Goal: Book appointment/travel/reservation: Book appointment/travel/reservation

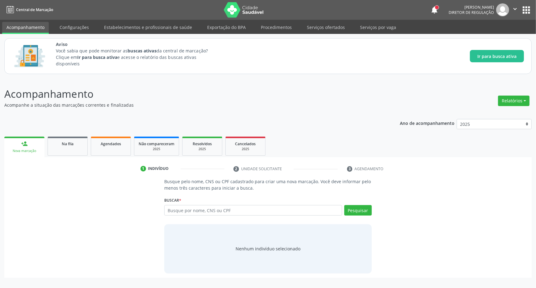
click at [219, 211] on input "text" at bounding box center [253, 210] width 178 height 11
type input "700408935543048"
click at [358, 209] on button "Pesquisar" at bounding box center [357, 210] width 27 height 11
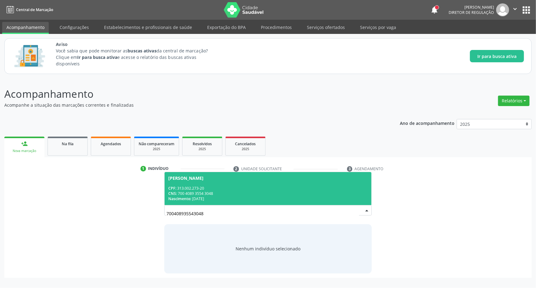
click at [233, 187] on div "CPF: 313.002.273-20" at bounding box center [268, 188] width 200 height 5
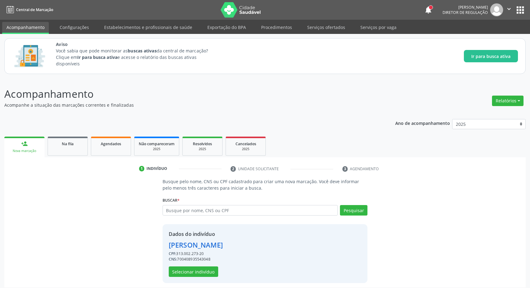
scroll to position [4, 0]
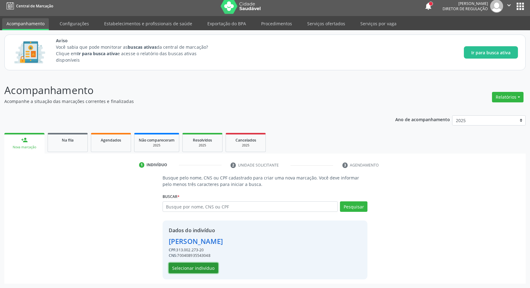
click at [194, 269] on button "Selecionar indivíduo" at bounding box center [193, 268] width 49 height 11
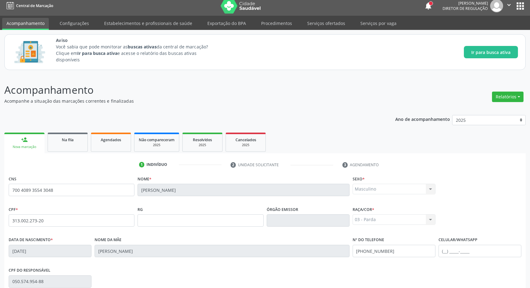
scroll to position [91, 0]
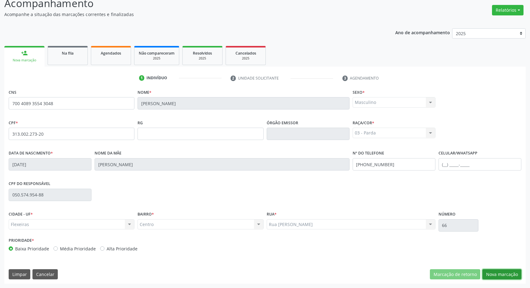
drag, startPoint x: 508, startPoint y: 273, endPoint x: 503, endPoint y: 273, distance: 4.3
click at [507, 273] on button "Nova marcação" at bounding box center [501, 275] width 39 height 11
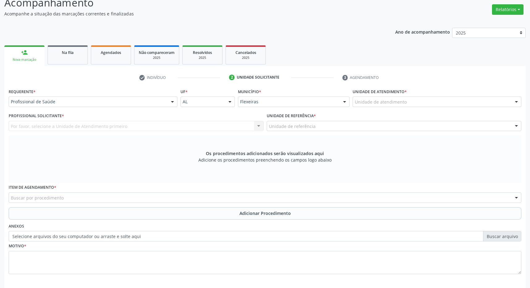
click at [406, 101] on div "Unidade de atendimento" at bounding box center [436, 102] width 169 height 11
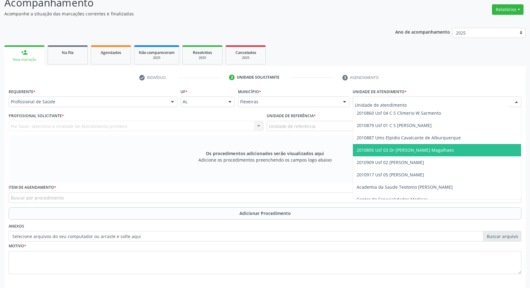
click at [424, 151] on span "2010895 Usf 03 Dr [PERSON_NAME] Magalhaes" at bounding box center [404, 150] width 97 height 6
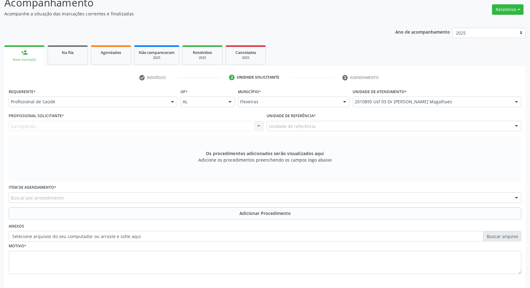
click at [425, 128] on div "Unidade de referência" at bounding box center [394, 126] width 255 height 11
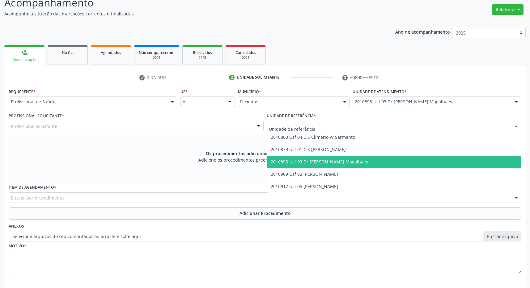
click at [423, 162] on span "2010895 Usf 03 Dr [PERSON_NAME] Magalhaes" at bounding box center [394, 162] width 254 height 12
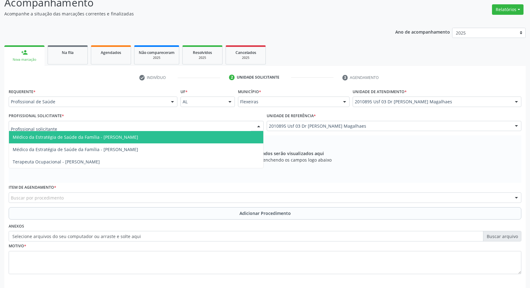
click at [225, 125] on div at bounding box center [136, 126] width 255 height 11
click at [126, 140] on span "Médico da Estratégia de Saúde da Família - [PERSON_NAME]" at bounding box center [75, 137] width 125 height 6
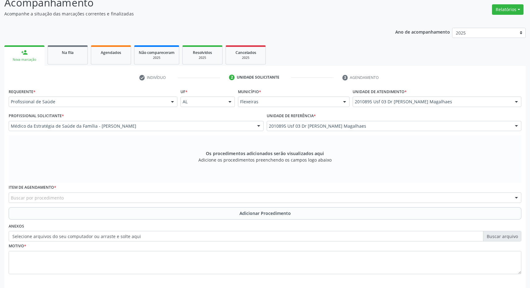
click at [128, 199] on div "Buscar por procedimento" at bounding box center [265, 198] width 512 height 11
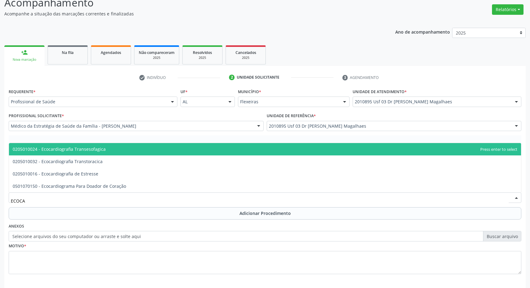
type input "ECOCAR"
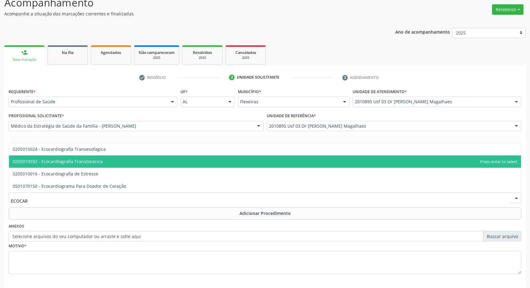
click at [135, 165] on span "0205010032 - Ecocardiografia Transtoracica" at bounding box center [265, 162] width 512 height 12
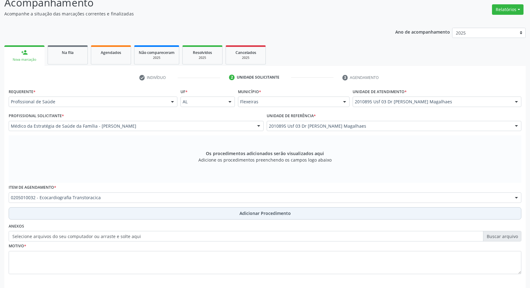
click at [247, 212] on span "Adicionar Procedimento" at bounding box center [264, 213] width 51 height 6
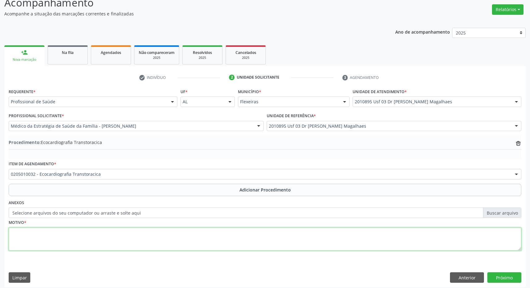
click at [189, 245] on textarea at bounding box center [265, 239] width 512 height 23
type textarea "AVALIAÇÃO CLINICA"
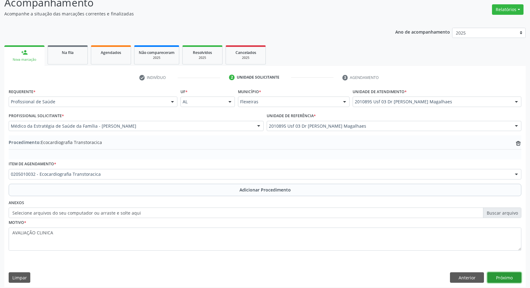
click at [499, 276] on button "Próximo" at bounding box center [504, 278] width 34 height 11
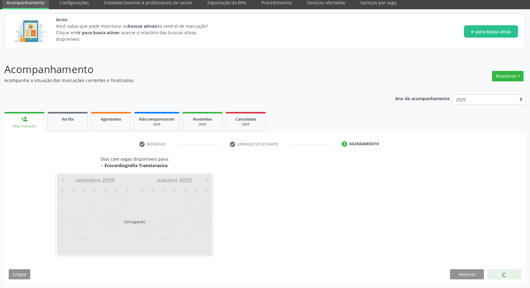
scroll to position [25, 0]
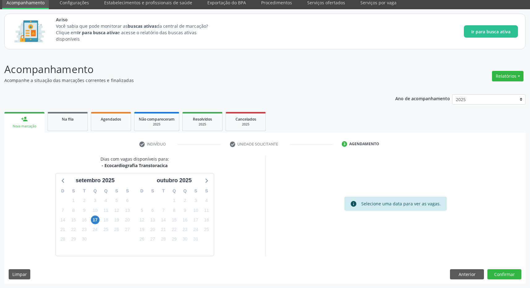
click at [100, 220] on div "17" at bounding box center [95, 221] width 11 height 10
click at [97, 220] on span "17" at bounding box center [95, 220] width 9 height 9
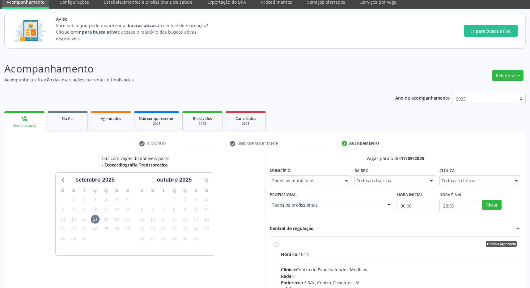
drag, startPoint x: 355, startPoint y: 258, endPoint x: 362, endPoint y: 255, distance: 7.5
click at [355, 257] on div "Horário: 10:15" at bounding box center [399, 254] width 236 height 6
click at [279, 247] on input "Horário agendado Horário: 10:15 Clínica: Centro de Especialidades Medicas Rede:…" at bounding box center [276, 245] width 4 height 6
radio input "true"
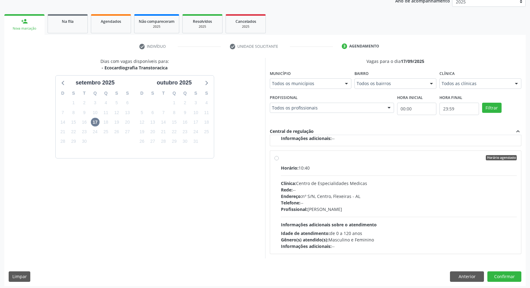
scroll to position [125, 0]
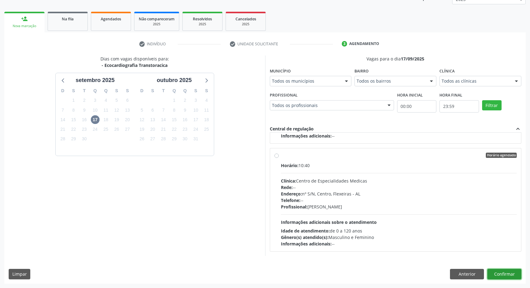
click at [505, 275] on button "Confirmar" at bounding box center [504, 274] width 34 height 11
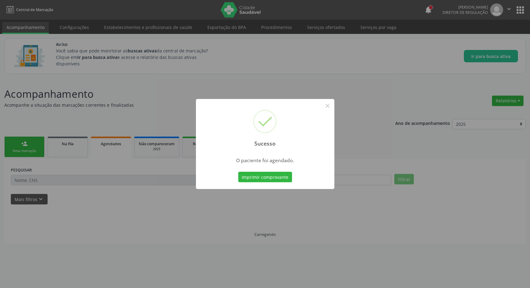
scroll to position [0, 0]
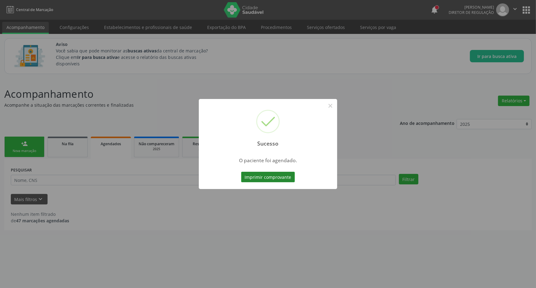
click at [282, 181] on button "Imprimir comprovante" at bounding box center [268, 177] width 54 height 11
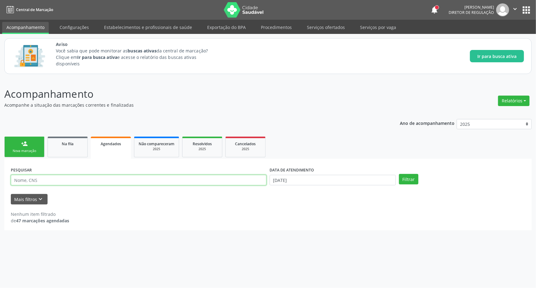
click at [27, 179] on input "text" at bounding box center [139, 180] width 256 height 11
click at [44, 177] on input "text" at bounding box center [139, 180] width 256 height 11
paste input "700 4089 3554 3048"
type input "700 4089 3554 3048"
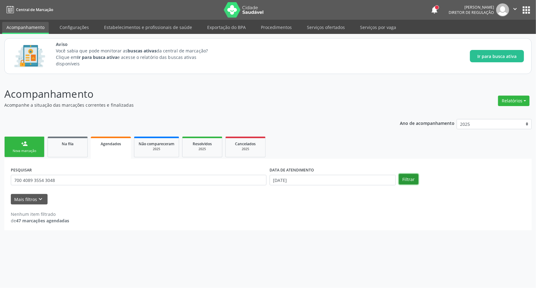
click at [407, 183] on button "Filtrar" at bounding box center [408, 179] width 19 height 11
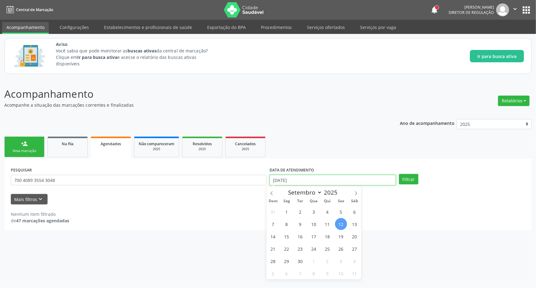
drag, startPoint x: 313, startPoint y: 181, endPoint x: 257, endPoint y: 178, distance: 56.6
click at [270, 178] on input "[DATE]" at bounding box center [333, 180] width 126 height 11
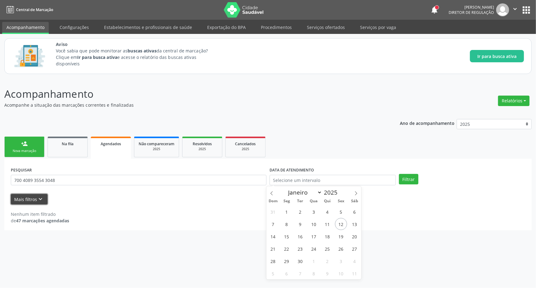
click at [34, 197] on button "Mais filtros keyboard_arrow_down" at bounding box center [29, 199] width 37 height 11
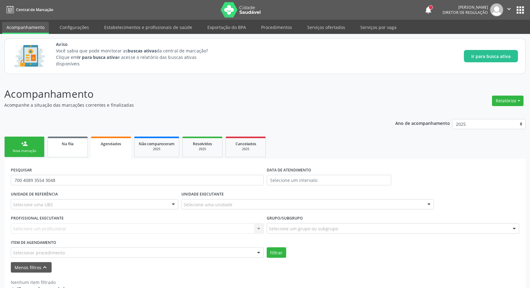
click at [70, 145] on span "Na fila" at bounding box center [68, 143] width 12 height 5
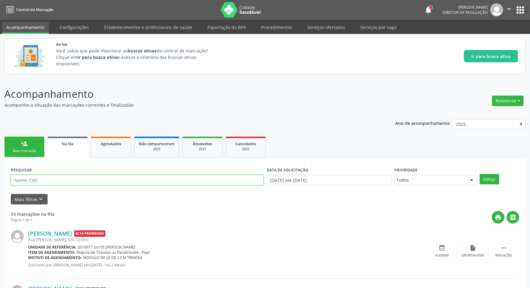
paste input "700 4089 3554 3048"
type input "700 4089 3554 3048"
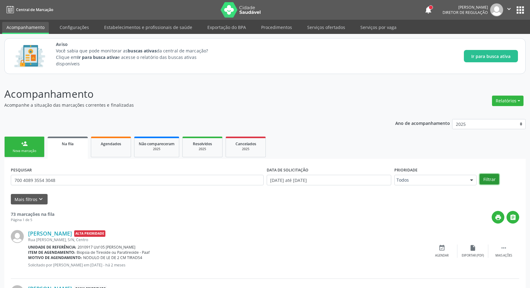
click at [490, 182] on button "Filtrar" at bounding box center [488, 179] width 19 height 11
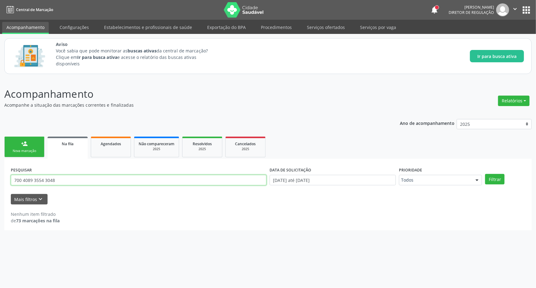
click at [65, 182] on input "700 4089 3554 3048" at bounding box center [139, 180] width 256 height 11
drag, startPoint x: 65, startPoint y: 182, endPoint x: -13, endPoint y: 175, distance: 78.1
click at [11, 175] on input "700 4089 3554 3048" at bounding box center [139, 180] width 256 height 11
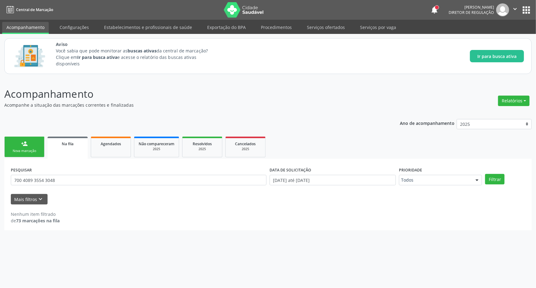
click at [91, 205] on div "Mais filtros keyboard_arrow_down" at bounding box center [268, 199] width 518 height 11
click at [30, 197] on button "Mais filtros keyboard_arrow_down" at bounding box center [29, 199] width 37 height 11
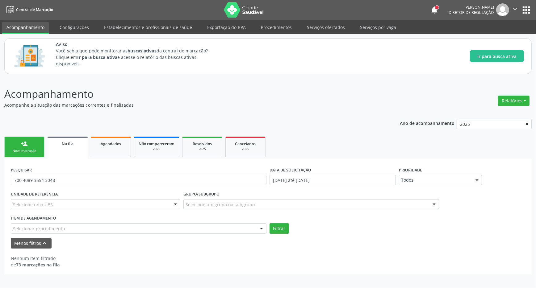
click at [69, 227] on div "Selecionar procedimento" at bounding box center [139, 229] width 256 height 11
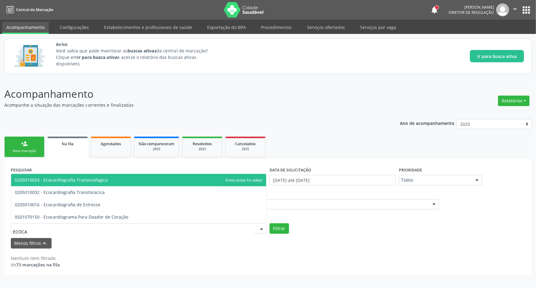
type input "ECOCAR"
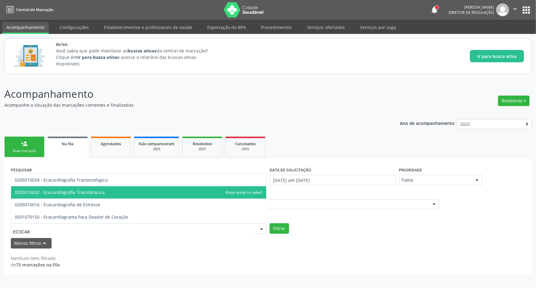
click at [95, 191] on span "0205010032 - Ecocardiografia Transtoracica" at bounding box center [60, 193] width 90 height 6
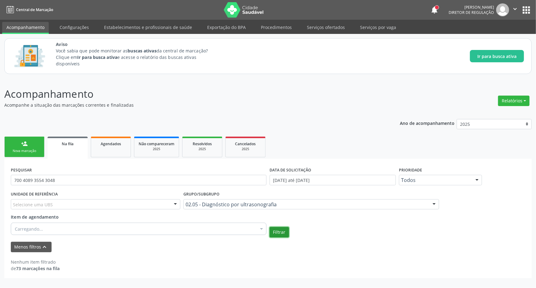
click at [276, 232] on button "Filtrar" at bounding box center [279, 232] width 19 height 11
click at [64, 142] on span "Na fila" at bounding box center [68, 143] width 12 height 5
click at [119, 148] on link "Agendados" at bounding box center [111, 147] width 40 height 21
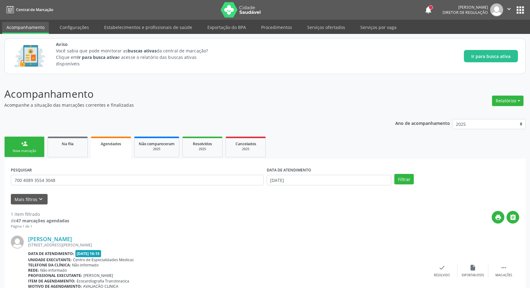
scroll to position [36, 0]
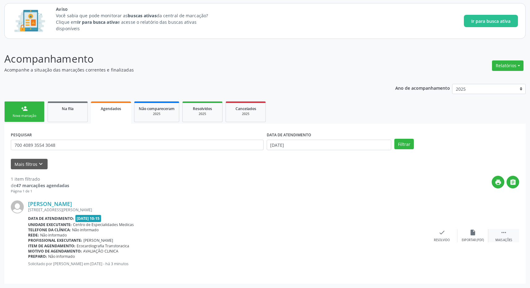
click at [508, 238] on div " Mais ações" at bounding box center [503, 235] width 31 height 13
click at [379, 232] on icon "print" at bounding box center [380, 232] width 7 height 7
